Goal: Information Seeking & Learning: Learn about a topic

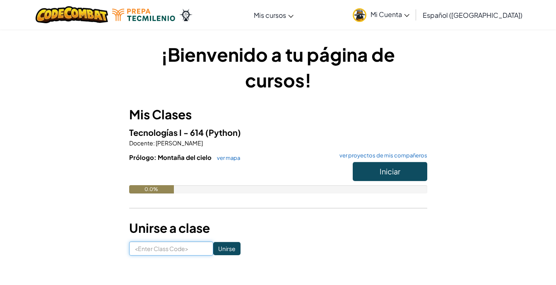
click at [171, 248] on input at bounding box center [171, 248] width 84 height 14
click at [401, 16] on span "Mi Cuenta" at bounding box center [390, 14] width 39 height 9
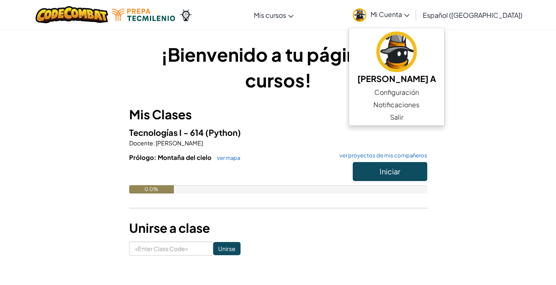
click at [312, 90] on h1 "¡Bienvenido a tu página de cursos!" at bounding box center [278, 66] width 298 height 51
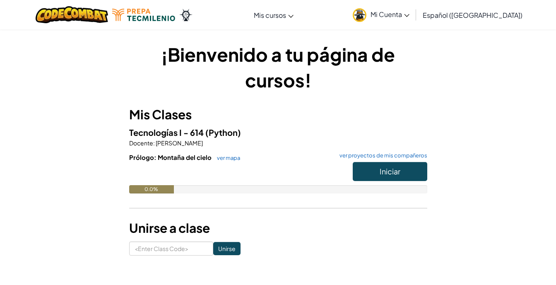
drag, startPoint x: 412, startPoint y: 19, endPoint x: 408, endPoint y: 22, distance: 4.7
drag, startPoint x: 408, startPoint y: 22, endPoint x: 392, endPoint y: 28, distance: 16.4
click at [392, 28] on div "[MEDICAL_DATA] la navigación Mis cursos Aula de Ozaria Aula de CodeCombat E-spo…" at bounding box center [278, 14] width 560 height 29
click at [409, 16] on span "Mi Cuenta" at bounding box center [390, 14] width 39 height 9
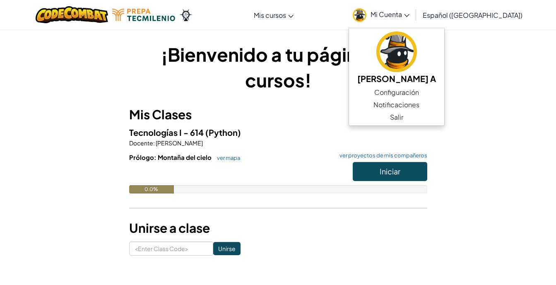
drag, startPoint x: 253, startPoint y: 154, endPoint x: 267, endPoint y: 140, distance: 19.0
click at [267, 140] on div "Tecnologías I - 614 (Python) Docente : [PERSON_NAME] [PERSON_NAME]: Montaña del…" at bounding box center [278, 166] width 298 height 80
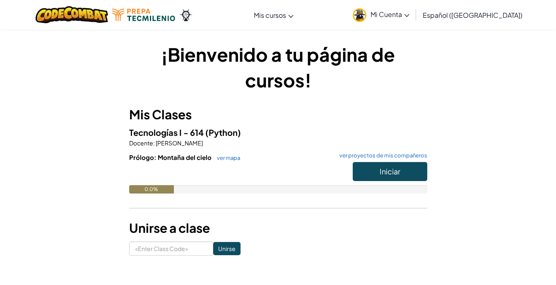
click at [267, 140] on p "Docente : [PERSON_NAME]" at bounding box center [278, 143] width 298 height 8
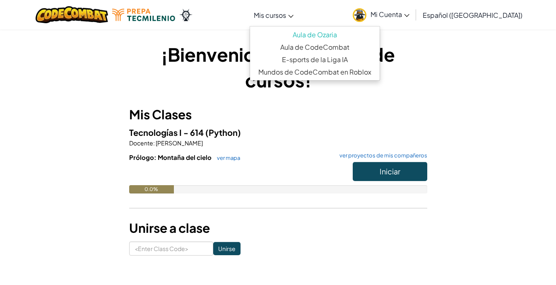
click at [290, 19] on link "Mis cursos" at bounding box center [274, 15] width 48 height 22
click at [187, 75] on h1 "¡Bienvenido a tu página de cursos!" at bounding box center [278, 66] width 298 height 51
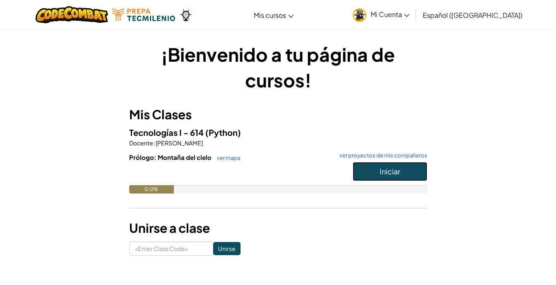
click at [395, 173] on span "Iniciar" at bounding box center [390, 171] width 21 height 10
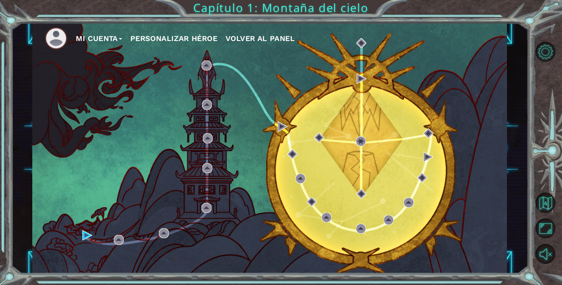
click at [170, 37] on button "Personalizar héroe" at bounding box center [173, 38] width 87 height 12
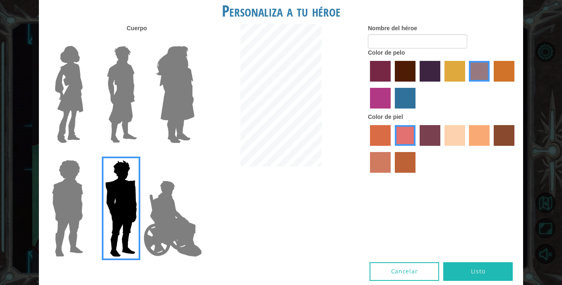
click at [177, 81] on img at bounding box center [175, 95] width 45 height 104
click at [194, 41] on input "Hero Amethyst" at bounding box center [194, 41] width 0 height 0
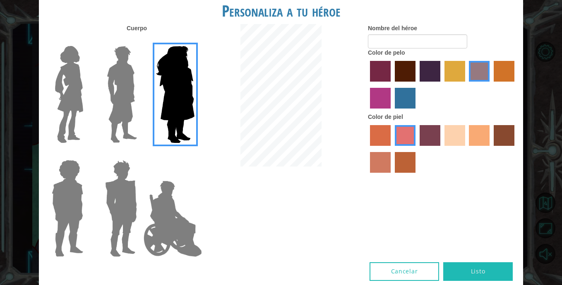
click at [123, 99] on img at bounding box center [122, 95] width 37 height 104
click at [140, 41] on input "Hero Lars" at bounding box center [140, 41] width 0 height 0
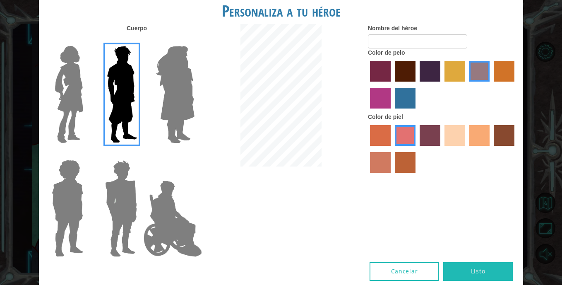
click at [85, 100] on img at bounding box center [69, 95] width 35 height 104
click at [87, 41] on input "Hero Connie" at bounding box center [87, 41] width 0 height 0
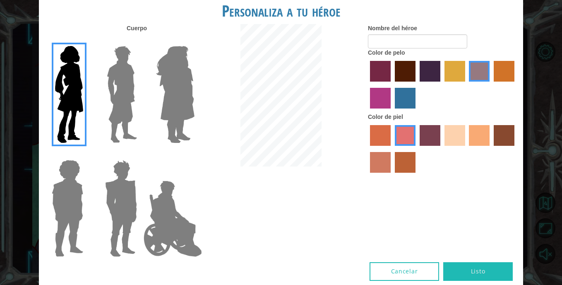
click at [82, 189] on img at bounding box center [67, 208] width 38 height 104
click at [87, 154] on input "Hero Steven" at bounding box center [87, 154] width 0 height 0
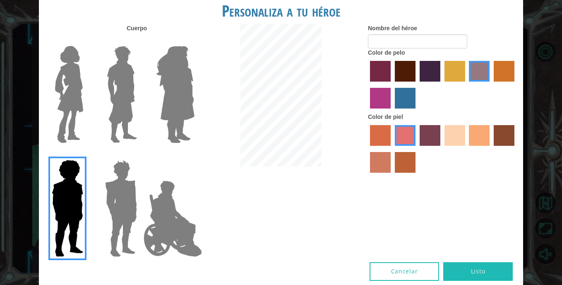
click at [160, 202] on img at bounding box center [172, 218] width 65 height 83
click at [194, 154] on input "Hero Jamie" at bounding box center [194, 154] width 0 height 0
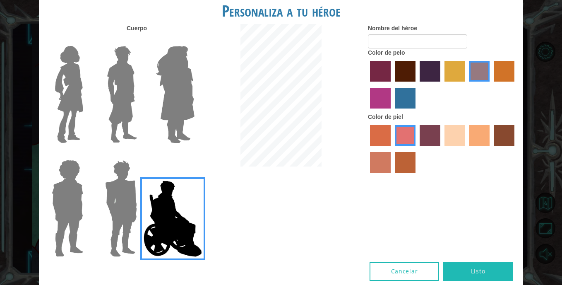
click at [80, 93] on img at bounding box center [69, 95] width 35 height 104
click at [87, 41] on input "Hero Connie" at bounding box center [87, 41] width 0 height 0
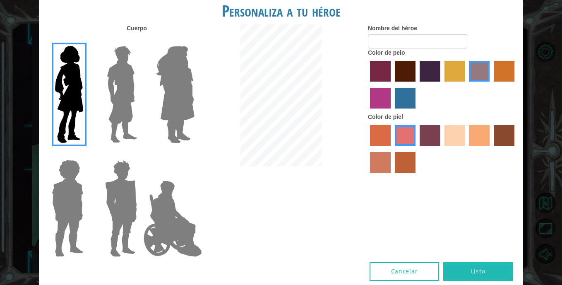
click at [126, 90] on img at bounding box center [122, 95] width 37 height 104
click at [140, 41] on input "Hero Lars" at bounding box center [140, 41] width 0 height 0
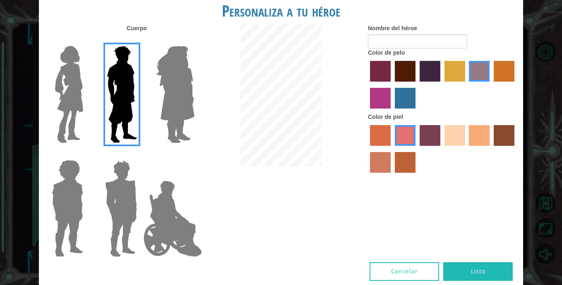
click at [115, 179] on img at bounding box center [121, 208] width 39 height 104
click at [140, 154] on input "Hero Garnet" at bounding box center [140, 154] width 0 height 0
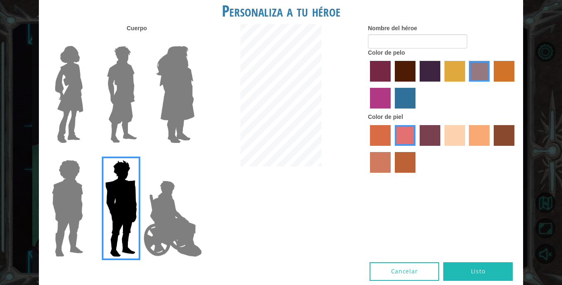
click at [135, 121] on img at bounding box center [122, 95] width 37 height 104
click at [140, 41] on input "Hero Lars" at bounding box center [140, 41] width 0 height 0
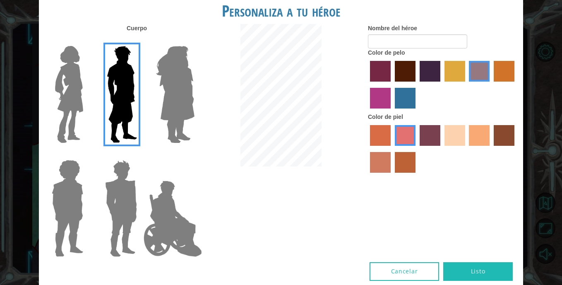
click at [131, 179] on img at bounding box center [121, 208] width 39 height 104
click at [140, 154] on input "Hero Garnet" at bounding box center [140, 154] width 0 height 0
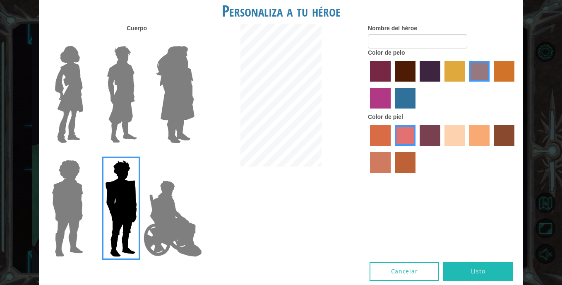
click at [378, 134] on label "sorbus skin color" at bounding box center [380, 135] width 21 height 21
click at [367, 149] on input "sorbus skin color" at bounding box center [367, 149] width 0 height 0
click at [475, 132] on label "tacao skin color" at bounding box center [479, 135] width 21 height 21
click at [467, 149] on input "tacao skin color" at bounding box center [467, 149] width 0 height 0
click at [455, 134] on label "sandy beach skin color" at bounding box center [455, 135] width 21 height 21
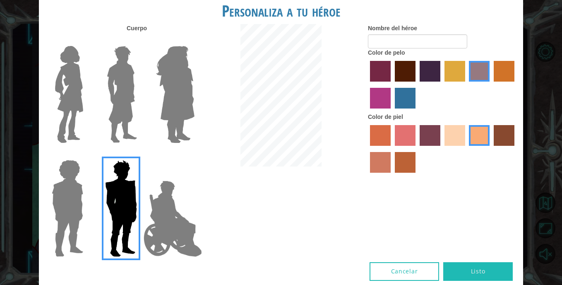
click at [442, 149] on input "sandy beach skin color" at bounding box center [442, 149] width 0 height 0
click at [409, 159] on label "smoke tree skin color" at bounding box center [405, 162] width 21 height 21
click at [392, 176] on input "smoke tree skin color" at bounding box center [392, 176] width 0 height 0
click at [484, 135] on label "tacao skin color" at bounding box center [479, 135] width 21 height 21
click at [467, 149] on input "tacao skin color" at bounding box center [467, 149] width 0 height 0
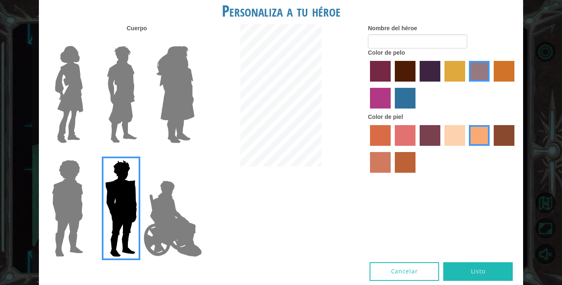
click at [465, 138] on div at bounding box center [442, 150] width 149 height 54
click at [461, 135] on label "sandy beach skin color" at bounding box center [455, 135] width 21 height 21
click at [442, 149] on input "sandy beach skin color" at bounding box center [442, 149] width 0 height 0
click at [408, 73] on label "maroon hair color" at bounding box center [405, 71] width 21 height 21
click at [392, 84] on input "maroon hair color" at bounding box center [392, 84] width 0 height 0
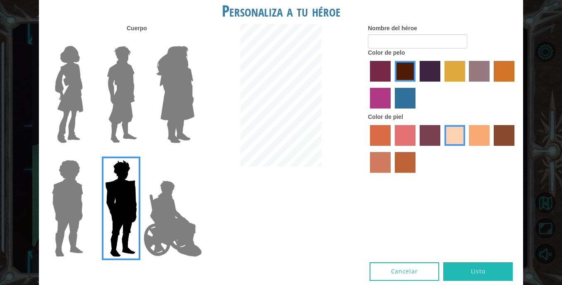
click at [407, 99] on label "lachmara hair color" at bounding box center [405, 98] width 21 height 21
click at [392, 111] on input "lachmara hair color" at bounding box center [392, 111] width 0 height 0
click at [393, 101] on div at bounding box center [442, 86] width 149 height 54
click at [388, 98] on label "medium red violet hair color" at bounding box center [380, 98] width 21 height 21
click at [516, 84] on input "medium red violet hair color" at bounding box center [516, 84] width 0 height 0
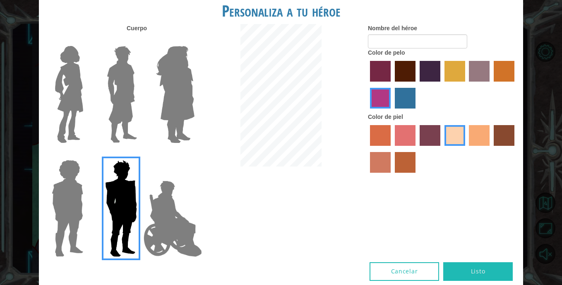
click at [384, 72] on label "paprika hair color" at bounding box center [380, 71] width 21 height 21
click at [367, 84] on input "paprika hair color" at bounding box center [367, 84] width 0 height 0
click at [402, 70] on label "maroon hair color" at bounding box center [405, 71] width 21 height 21
click at [392, 84] on input "maroon hair color" at bounding box center [392, 84] width 0 height 0
click at [485, 72] on label "bazaar hair color" at bounding box center [479, 71] width 21 height 21
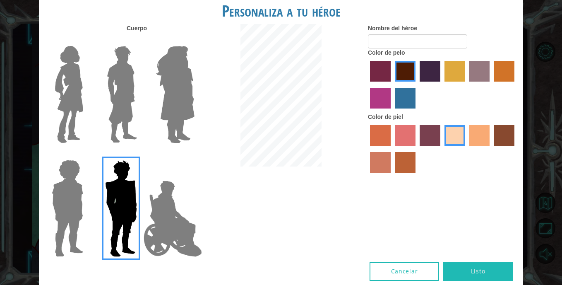
click at [467, 84] on input "bazaar hair color" at bounding box center [467, 84] width 0 height 0
click at [411, 72] on label "maroon hair color" at bounding box center [405, 71] width 21 height 21
click at [392, 84] on input "maroon hair color" at bounding box center [392, 84] width 0 height 0
drag, startPoint x: 500, startPoint y: 65, endPoint x: 501, endPoint y: 69, distance: 4.3
click at [501, 68] on label "gold drop hair color" at bounding box center [504, 71] width 21 height 21
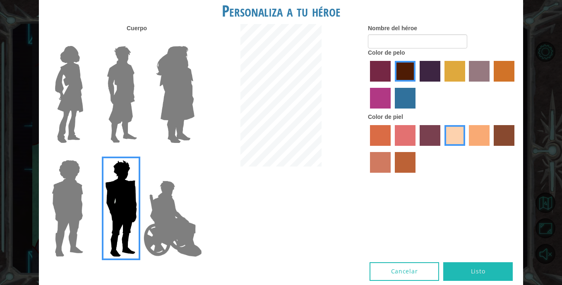
click at [491, 84] on input "gold drop hair color" at bounding box center [491, 84] width 0 height 0
click at [405, 76] on label "maroon hair color" at bounding box center [405, 71] width 21 height 21
click at [392, 84] on input "maroon hair color" at bounding box center [392, 84] width 0 height 0
click at [491, 268] on button "Listo" at bounding box center [478, 271] width 70 height 19
click at [414, 43] on input "Nombre del héroe" at bounding box center [417, 41] width 99 height 14
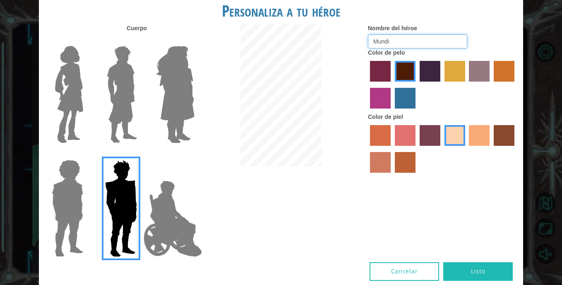
type input "Mundi"
click at [478, 266] on button "Listo" at bounding box center [478, 271] width 70 height 19
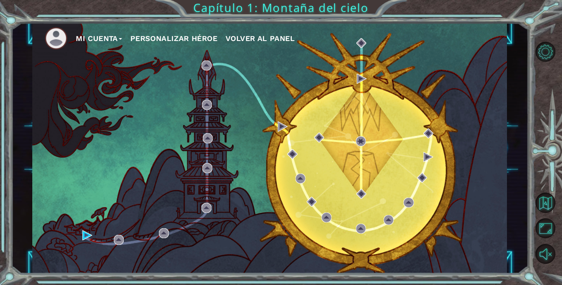
click at [341, 141] on div "Mi Cuenta Personalizar héroe Volver al panel" at bounding box center [269, 148] width 475 height 250
click at [83, 229] on div "Mi Cuenta Personalizar héroe Volver al panel" at bounding box center [269, 148] width 475 height 250
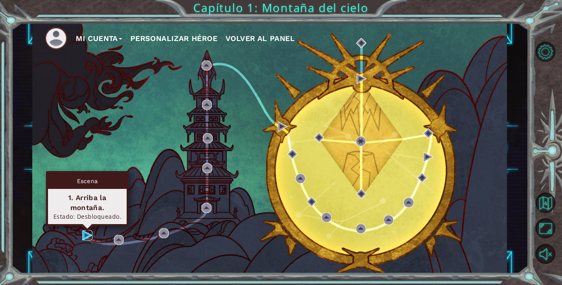
click at [85, 235] on img at bounding box center [87, 235] width 10 height 10
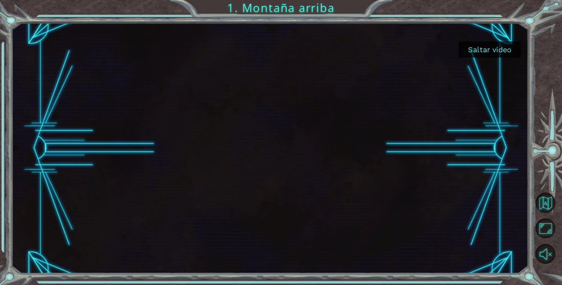
click at [498, 52] on button "Saltar video" at bounding box center [490, 49] width 62 height 16
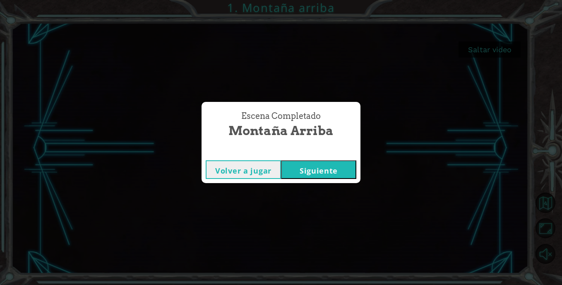
click at [300, 198] on div "Escena Completado Montaña arriba Volver a jugar [GEOGRAPHIC_DATA]" at bounding box center [281, 142] width 562 height 285
click at [254, 173] on button "Volver a jugar" at bounding box center [243, 169] width 75 height 19
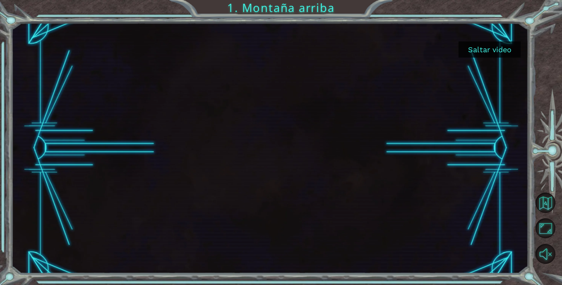
drag, startPoint x: 477, startPoint y: 51, endPoint x: 479, endPoint y: 58, distance: 6.9
click at [477, 53] on button "Saltar video" at bounding box center [490, 49] width 62 height 16
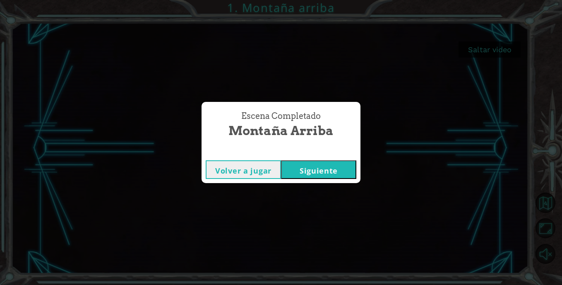
click at [327, 169] on button "Siguiente" at bounding box center [318, 169] width 75 height 19
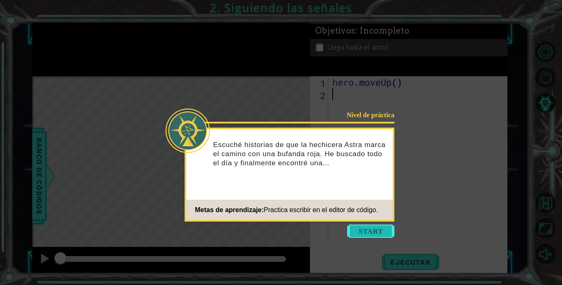
click at [362, 229] on button "Start" at bounding box center [370, 230] width 47 height 13
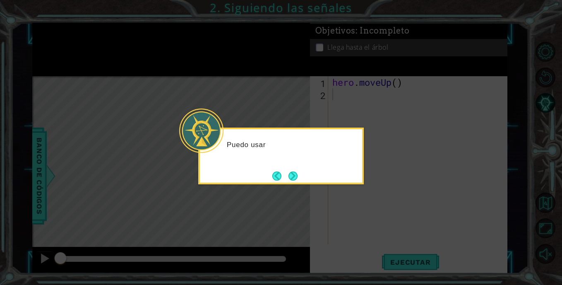
click at [309, 212] on icon at bounding box center [281, 142] width 562 height 285
click at [296, 176] on button "Next" at bounding box center [293, 175] width 9 height 9
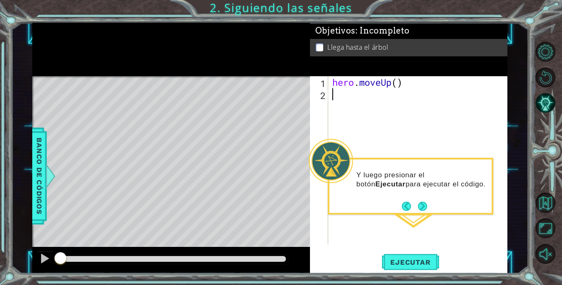
click at [358, 91] on div "hero . moveUp ( )" at bounding box center [420, 172] width 179 height 192
drag, startPoint x: 407, startPoint y: 78, endPoint x: 325, endPoint y: 87, distance: 82.9
click at [325, 87] on div "1 2 hero . moveUp ( ) ההההההההההההההההההההההההההההההההההההההההההההההההההההההההה…" at bounding box center [407, 160] width 195 height 168
type textarea "hero.moveUp()"
click at [350, 93] on div "hero . moveUp ( )" at bounding box center [420, 172] width 179 height 192
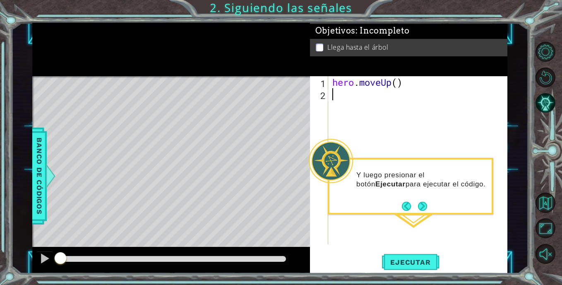
paste textarea "hero.moveUp()"
type textarea "hero.moveUp()"
click at [415, 259] on span "Ejecutar" at bounding box center [410, 262] width 57 height 8
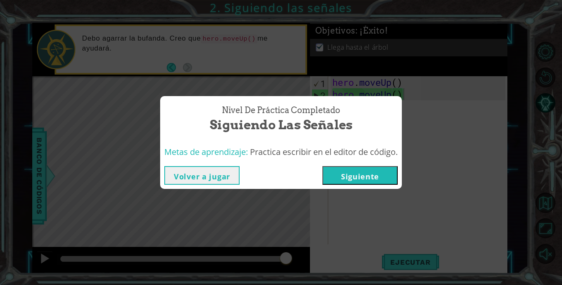
click at [347, 176] on button "Siguiente" at bounding box center [360, 175] width 75 height 19
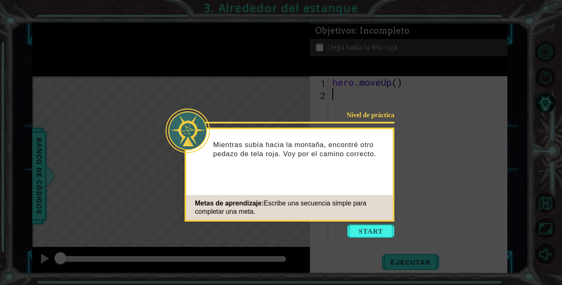
click at [360, 229] on button "Start" at bounding box center [370, 230] width 47 height 13
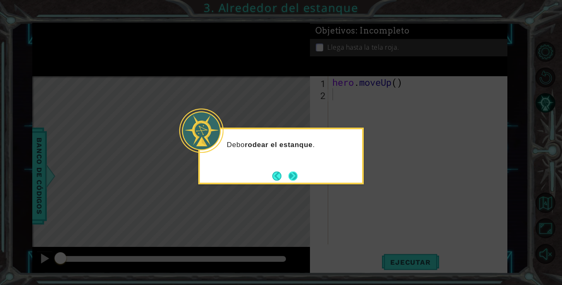
click at [297, 175] on button "Next" at bounding box center [293, 175] width 9 height 9
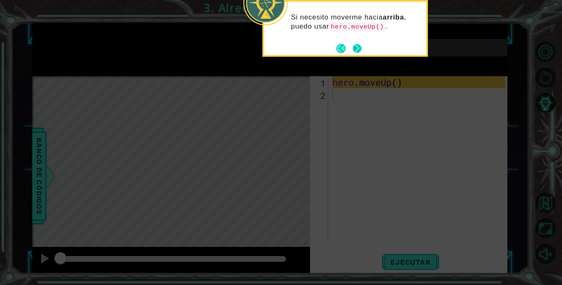
click at [359, 48] on button "Next" at bounding box center [357, 48] width 9 height 9
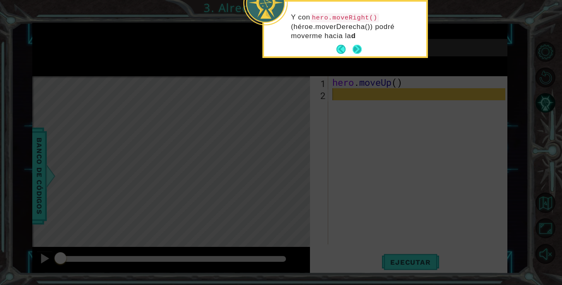
click at [357, 48] on button "Next" at bounding box center [357, 49] width 9 height 9
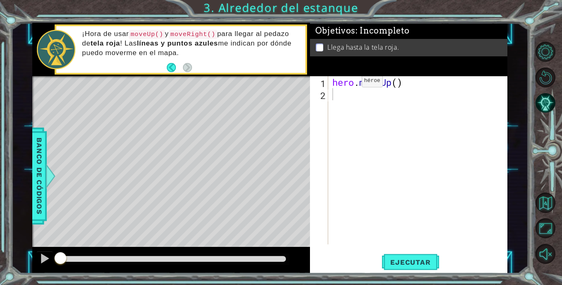
click at [197, 70] on div "¡Hora de usar moveUp() y moveRight() para llegar al pedazo de tela roja ! Las l…" at bounding box center [190, 49] width 229 height 48
click at [392, 84] on div "hero . moveUp ( )" at bounding box center [420, 172] width 179 height 192
click at [395, 84] on div "hero . moveUp ( )" at bounding box center [420, 172] width 179 height 192
drag, startPoint x: 398, startPoint y: 88, endPoint x: 392, endPoint y: 91, distance: 6.7
click at [395, 88] on div "hero . moveUp ( )" at bounding box center [420, 172] width 179 height 192
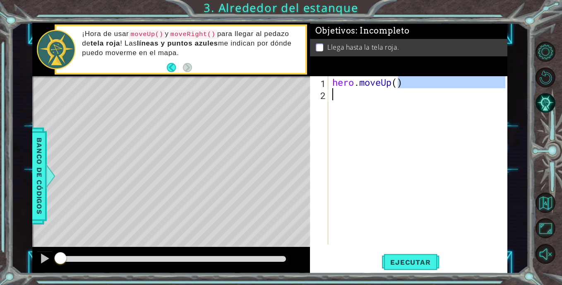
scroll to position [0, 2]
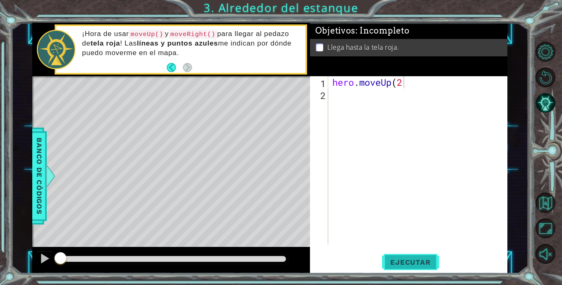
click at [400, 265] on span "Ejecutar" at bounding box center [410, 262] width 57 height 8
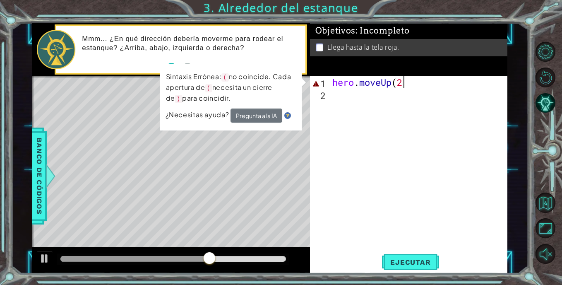
click at [410, 83] on div "hero . moveUp ( 2" at bounding box center [420, 172] width 179 height 192
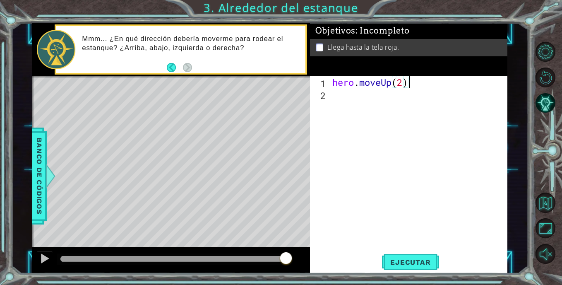
click at [421, 274] on div "1 ההההההההההההההההההההההההההההההההההההההההההההההההההההההההההההההההההההההההההההה…" at bounding box center [281, 142] width 562 height 285
click at [416, 265] on span "Ejecutar" at bounding box center [410, 262] width 57 height 8
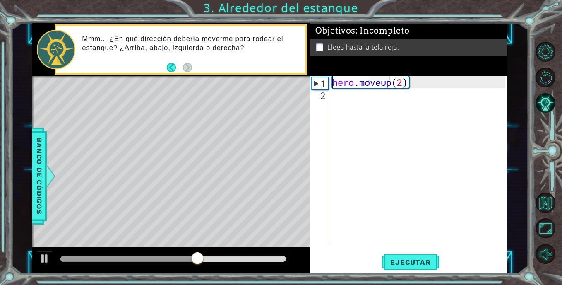
drag, startPoint x: 335, startPoint y: 79, endPoint x: 417, endPoint y: 74, distance: 82.2
click at [417, 74] on div "Objetivos : Incompleto Llega hasta la tela roja. hero.moveUp(2) 1 2 hero . move…" at bounding box center [408, 148] width 197 height 250
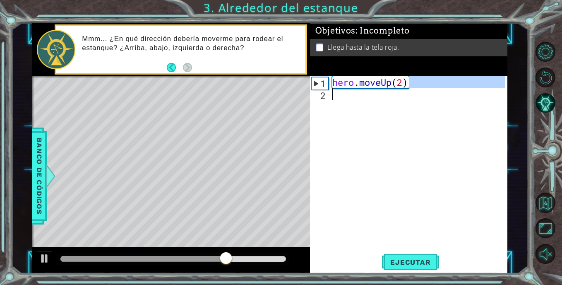
click at [289, 89] on div "1 ההההההההההההההההההההההההההההההההההההההההההההההההההההההההההההההההההההההההההההה…" at bounding box center [269, 148] width 475 height 250
type textarea "hero.moveUp(2)"
click at [355, 97] on div "hero . moveUp ( 2 )" at bounding box center [418, 160] width 175 height 168
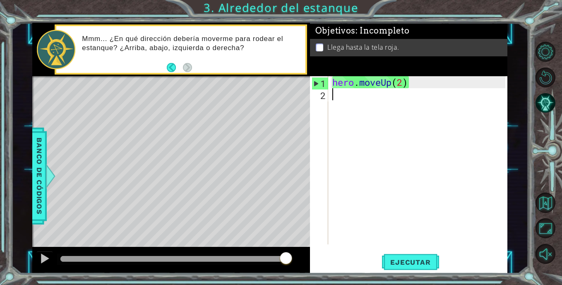
paste textarea "h"
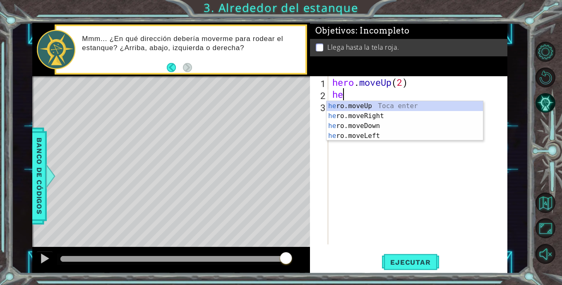
type textarea "her"
click at [375, 115] on div "her o.moveUp Toca enter her o.moveRight Toca enter her o.moveDown Toca enter he…" at bounding box center [405, 131] width 156 height 60
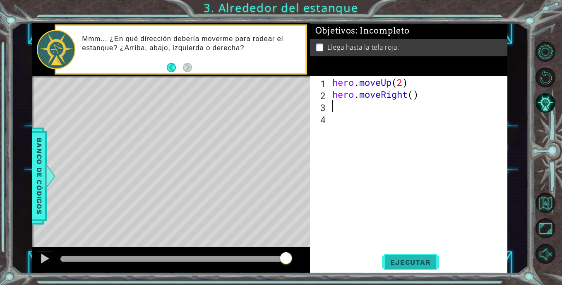
click at [397, 259] on span "Ejecutar" at bounding box center [410, 262] width 57 height 8
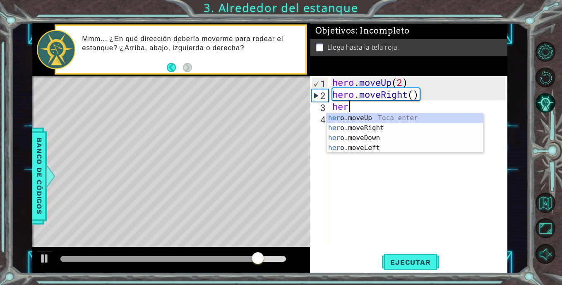
type textarea "hero"
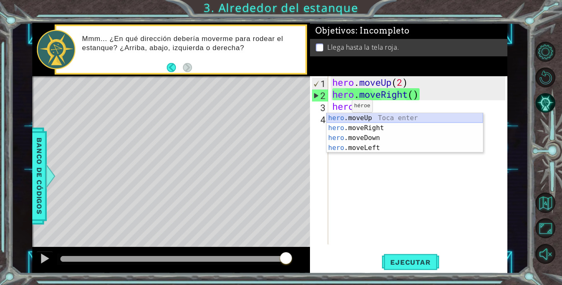
click at [380, 116] on div "hero .moveUp Toca enter hero .moveRight Toca enter hero .moveDown Toca enter he…" at bounding box center [405, 143] width 156 height 60
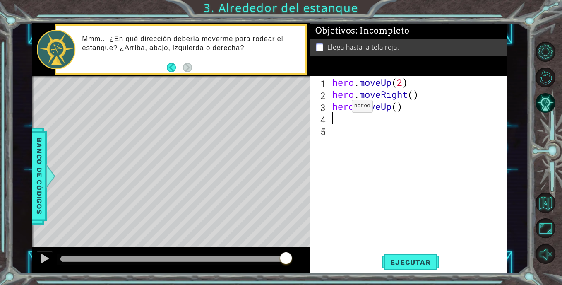
scroll to position [0, 0]
click at [395, 259] on span "Ejecutar" at bounding box center [410, 262] width 57 height 8
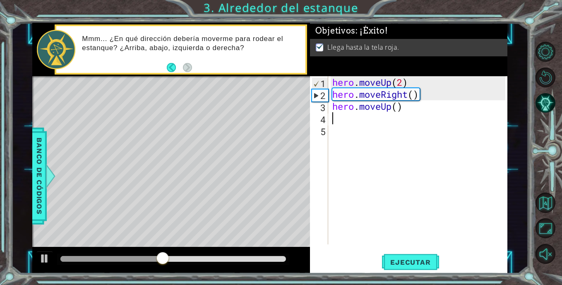
drag, startPoint x: 397, startPoint y: 253, endPoint x: 314, endPoint y: 191, distance: 103.6
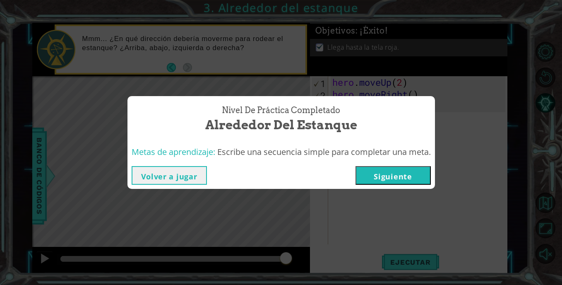
click at [398, 183] on button "Siguiente" at bounding box center [393, 175] width 75 height 19
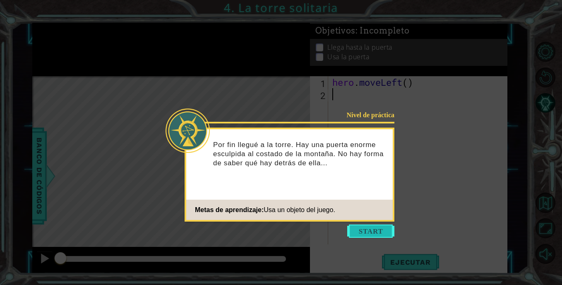
click at [375, 230] on button "Start" at bounding box center [370, 230] width 47 height 13
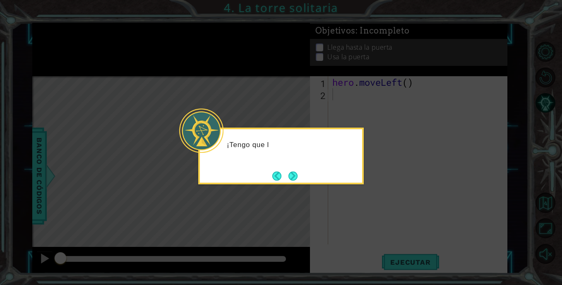
click at [383, 140] on icon at bounding box center [281, 142] width 562 height 285
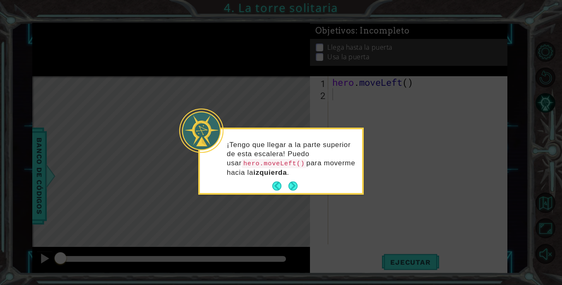
click at [294, 185] on button "Next" at bounding box center [293, 185] width 9 height 9
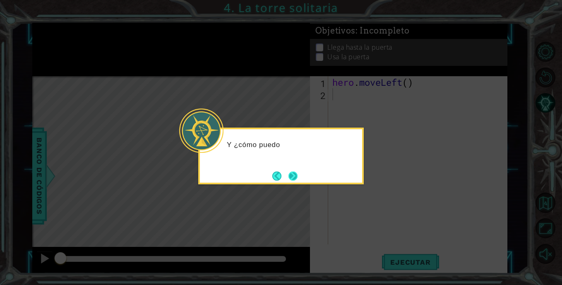
click at [291, 175] on button "Next" at bounding box center [293, 175] width 9 height 9
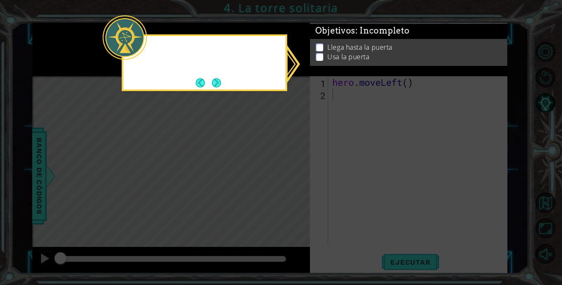
click at [295, 174] on icon at bounding box center [281, 142] width 562 height 285
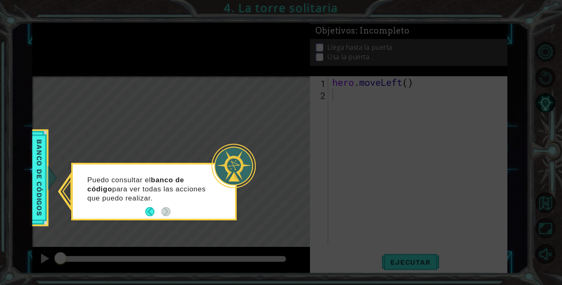
click at [261, 194] on icon at bounding box center [281, 142] width 562 height 285
